Goal: Navigation & Orientation: Find specific page/section

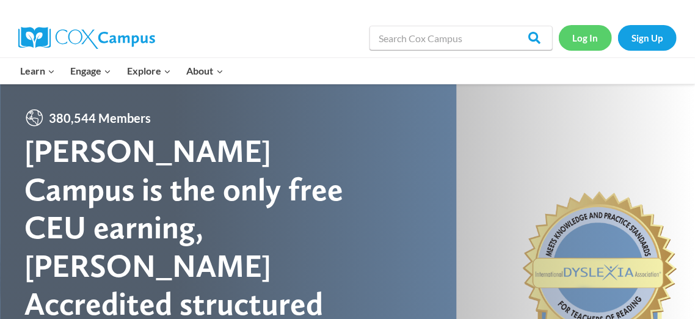
click at [592, 41] on link "Log In" at bounding box center [585, 37] width 53 height 25
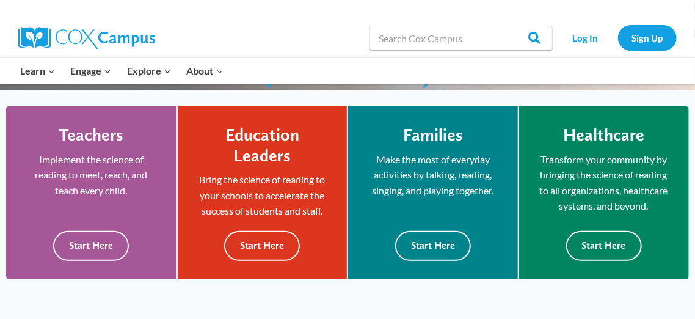
scroll to position [325, 0]
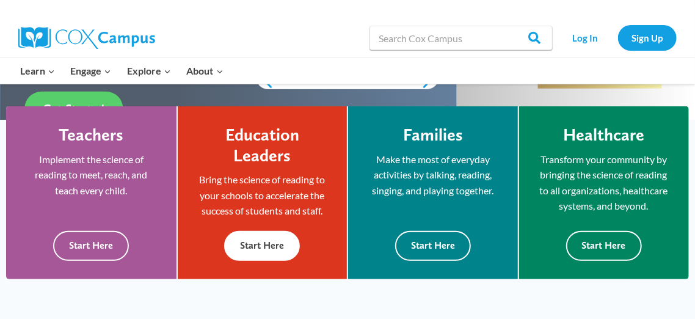
click at [262, 245] on button "Start Here" at bounding box center [262, 246] width 76 height 30
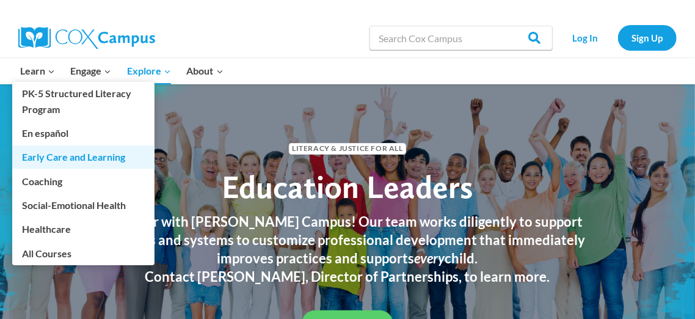
click at [42, 158] on link "Early Care and Learning" at bounding box center [83, 156] width 142 height 23
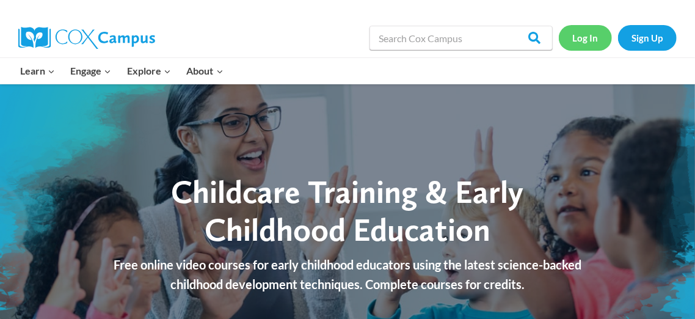
click at [575, 48] on link "Log In" at bounding box center [585, 37] width 53 height 25
